Goal: Navigation & Orientation: Find specific page/section

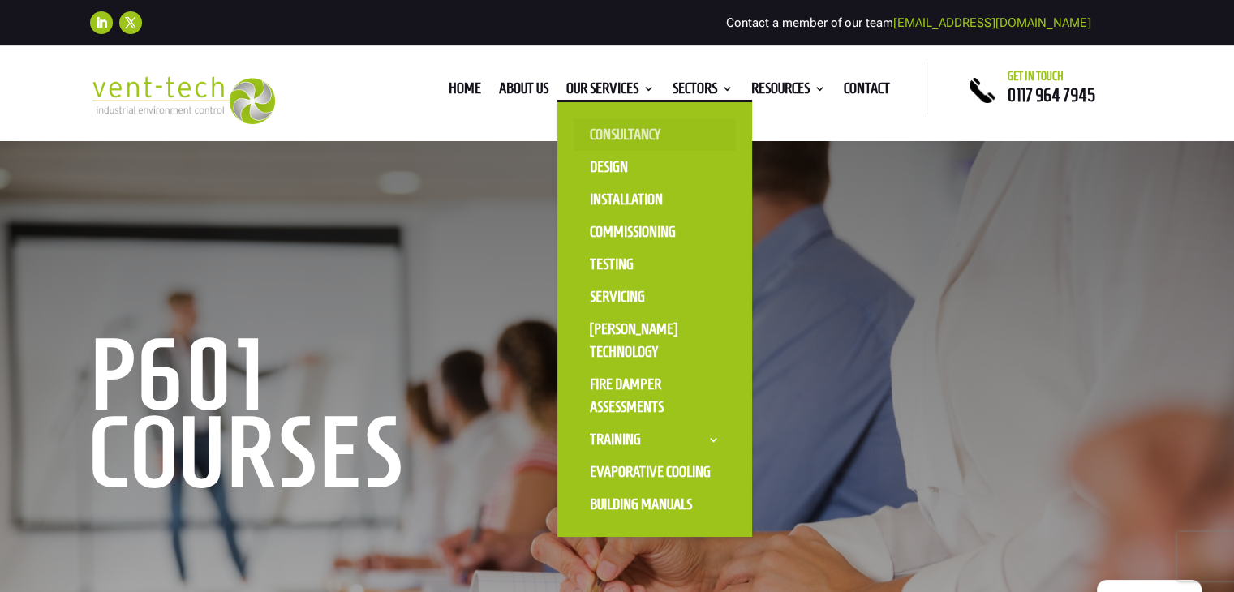
click at [605, 135] on link "Consultancy" at bounding box center [654, 134] width 162 height 32
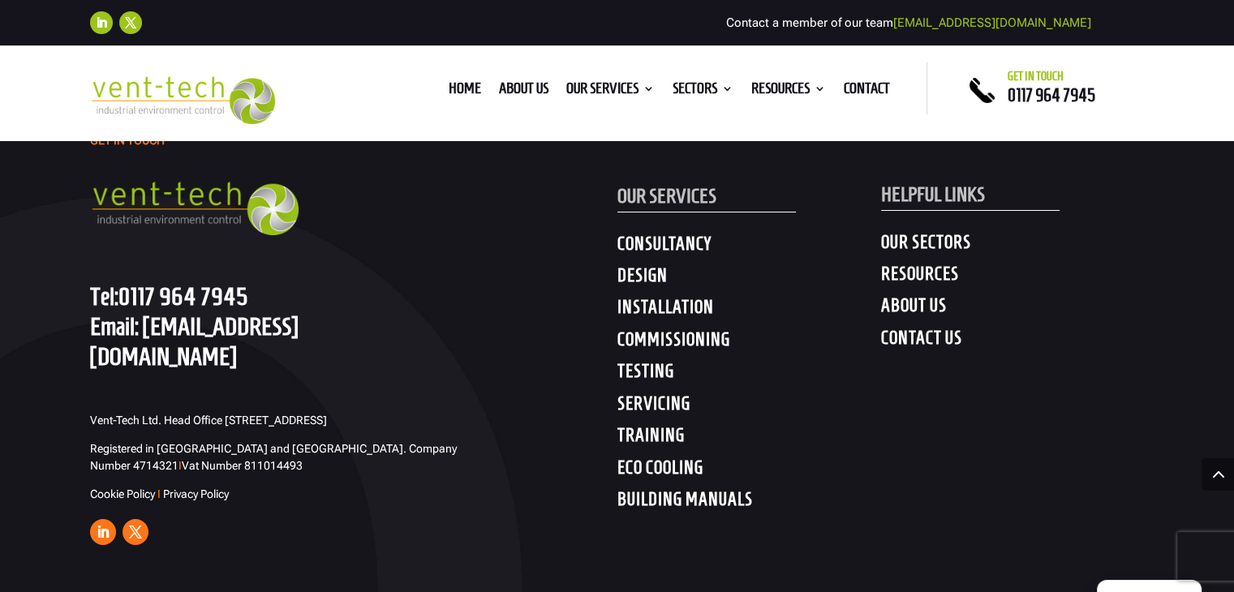
scroll to position [5730, 0]
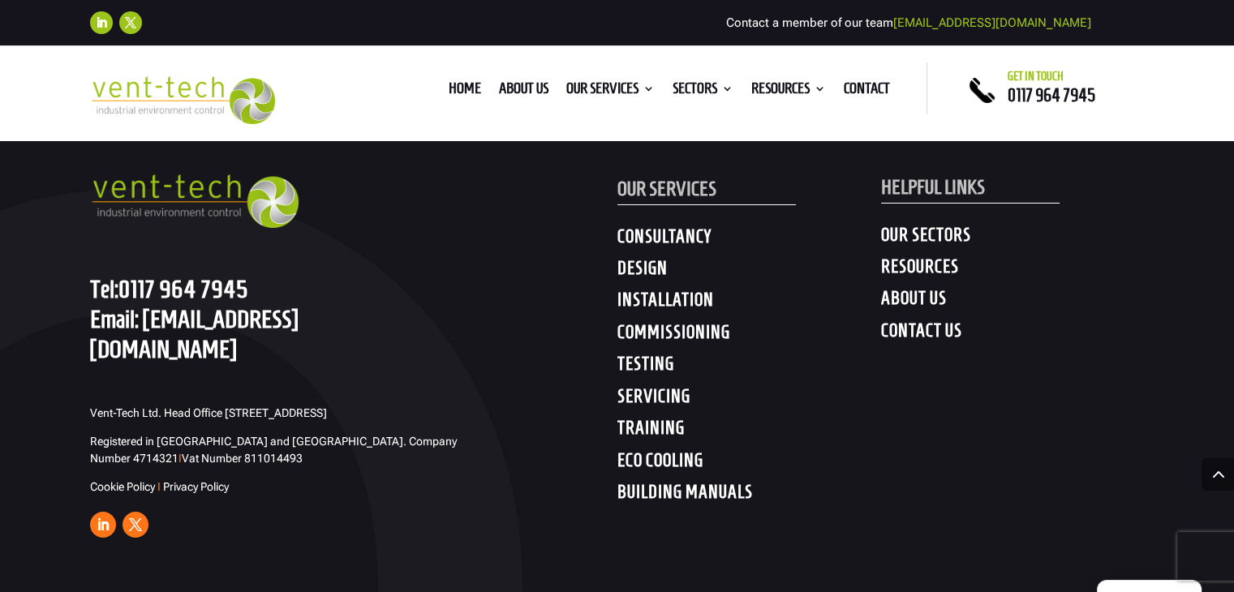
click at [899, 260] on h4 "RESOURCES" at bounding box center [1013, 269] width 264 height 29
